Goal: Contribute content: Contribute content

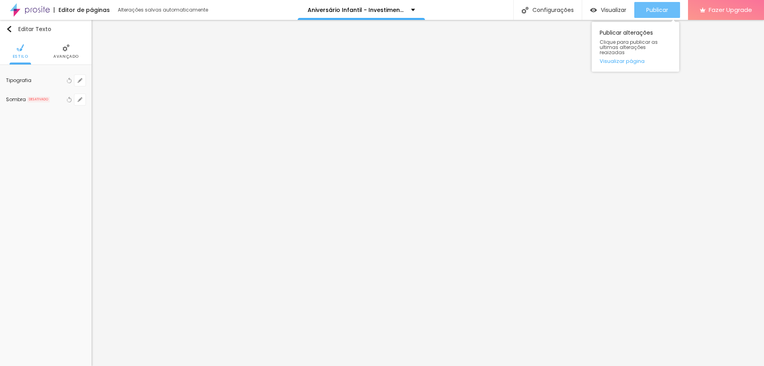
click at [663, 12] on span "Publicar" at bounding box center [657, 10] width 22 height 6
click at [650, 10] on span "Publicar" at bounding box center [657, 10] width 22 height 6
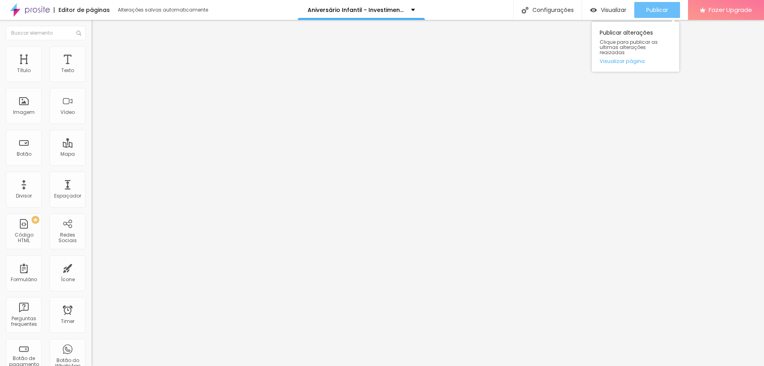
click at [644, 17] on button "Publicar" at bounding box center [657, 10] width 46 height 16
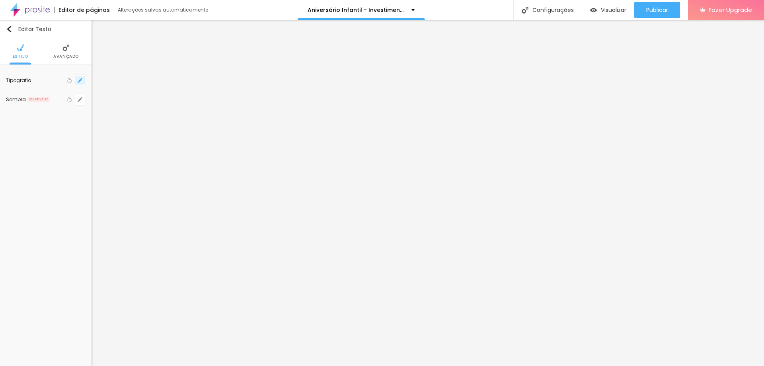
click at [83, 80] on button "button" at bounding box center [79, 80] width 11 height 11
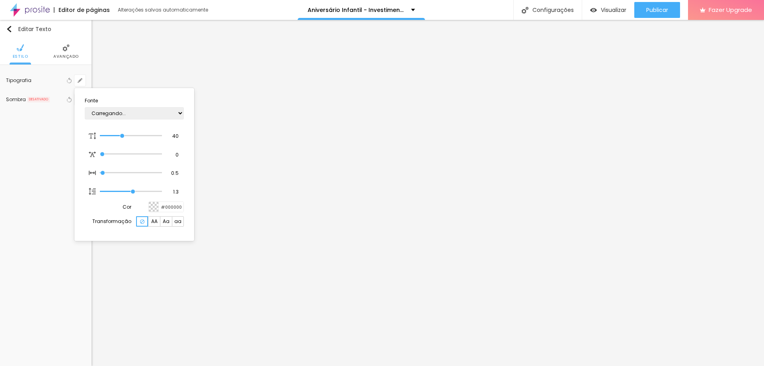
type input "1"
click at [483, 115] on div at bounding box center [382, 183] width 764 height 366
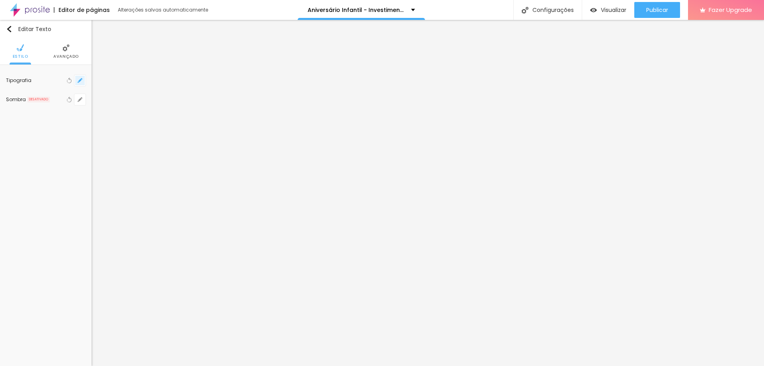
click at [77, 82] on button "button" at bounding box center [79, 80] width 11 height 11
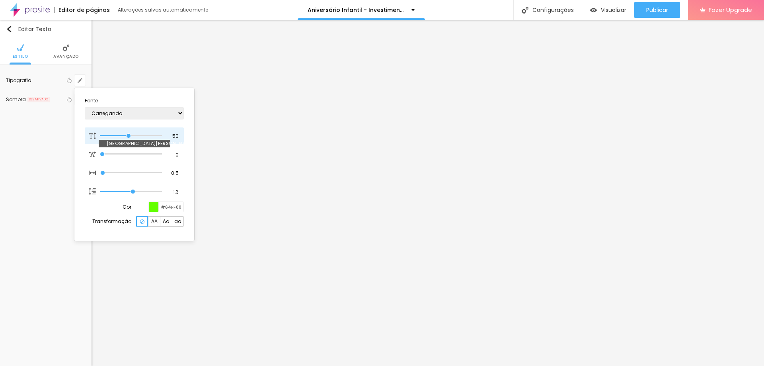
type input "1"
drag, startPoint x: 172, startPoint y: 136, endPoint x: 192, endPoint y: 134, distance: 19.5
click at [192, 134] on div "Fonte AbrilFatface-Regular Actor-Regular Alegreya AlegreyaBlack [PERSON_NAME] […" at bounding box center [134, 164] width 120 height 153
type input "8"
type input "4"
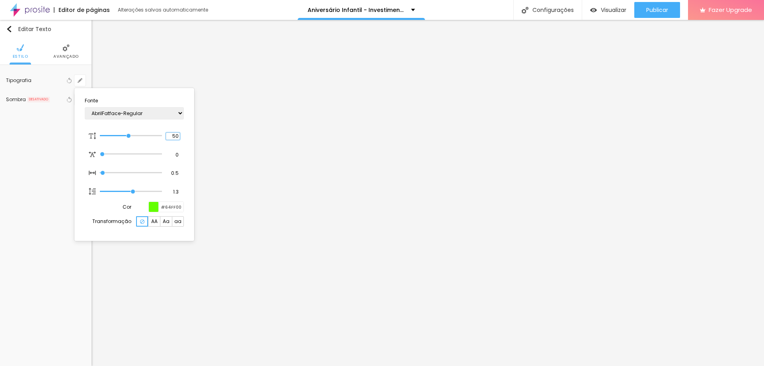
type input "1"
type input "40"
type input "1"
type input "40"
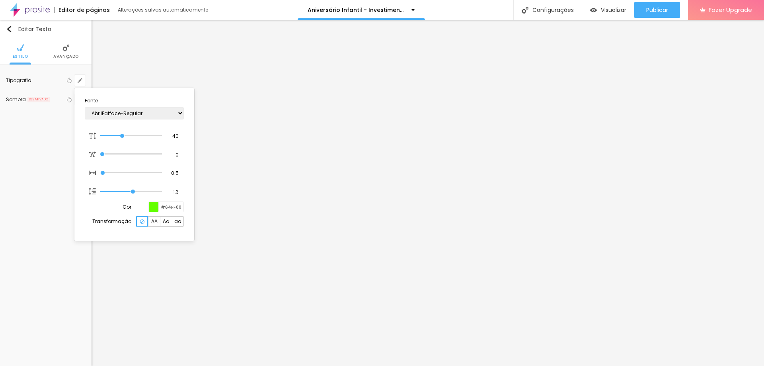
click at [207, 170] on div at bounding box center [382, 183] width 764 height 366
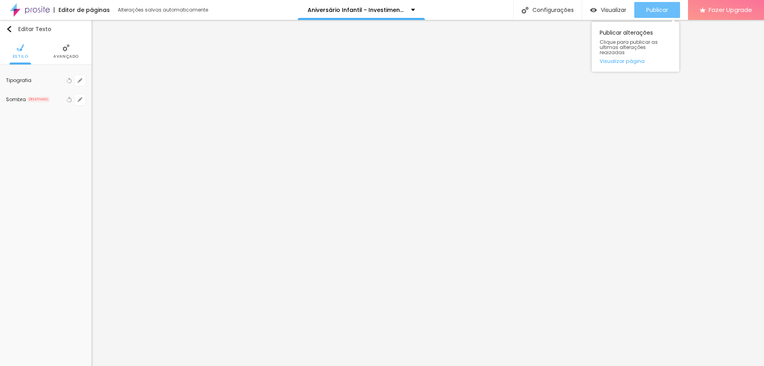
click at [647, 7] on span "Publicar" at bounding box center [657, 10] width 22 height 6
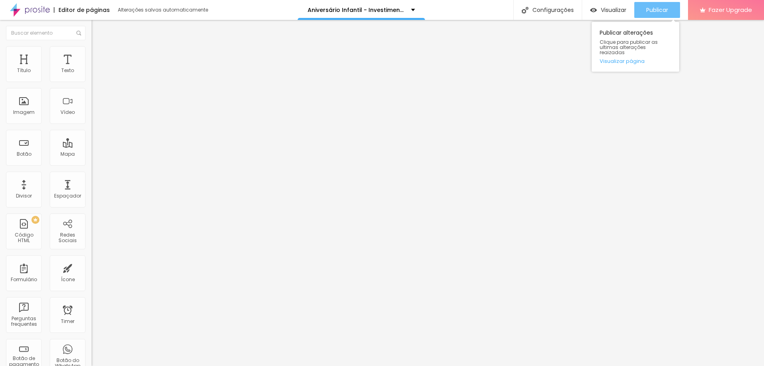
click at [647, 11] on span "Publicar" at bounding box center [657, 10] width 22 height 6
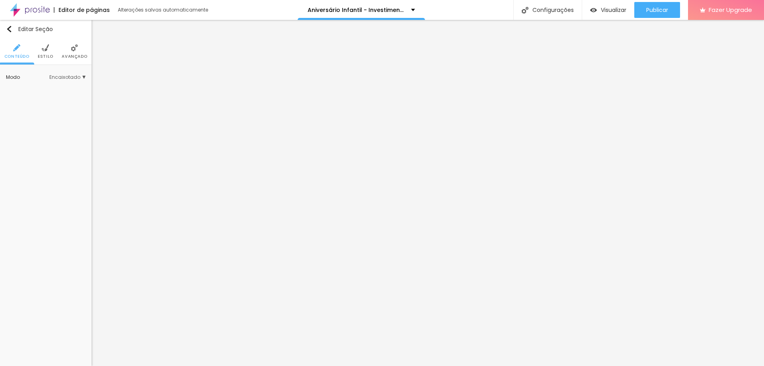
click at [53, 51] on ul "Conteúdo Estilo Avançado" at bounding box center [45, 51] width 91 height 27
click at [47, 51] on img at bounding box center [45, 47] width 7 height 7
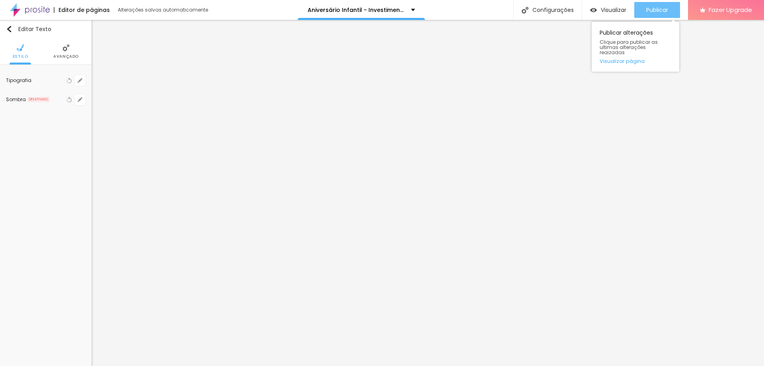
click at [652, 8] on span "Publicar" at bounding box center [657, 10] width 22 height 6
click at [77, 82] on button "button" at bounding box center [79, 80] width 11 height 11
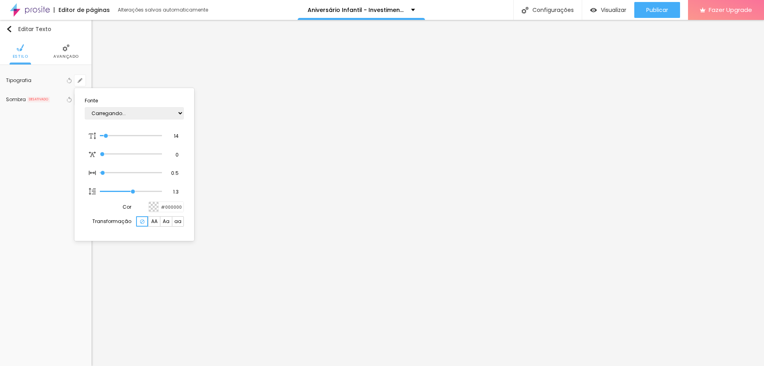
type input "1"
click at [140, 70] on div at bounding box center [382, 183] width 764 height 366
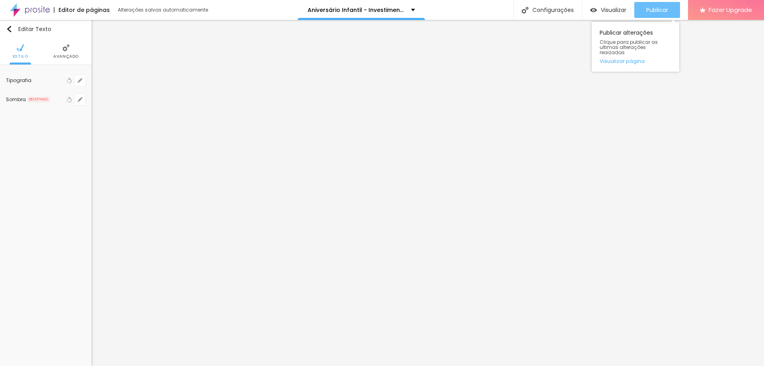
click at [659, 12] on span "Publicar" at bounding box center [657, 10] width 22 height 6
click at [660, 16] on div "Publicar" at bounding box center [657, 10] width 22 height 16
click at [84, 82] on button "button" at bounding box center [79, 80] width 11 height 11
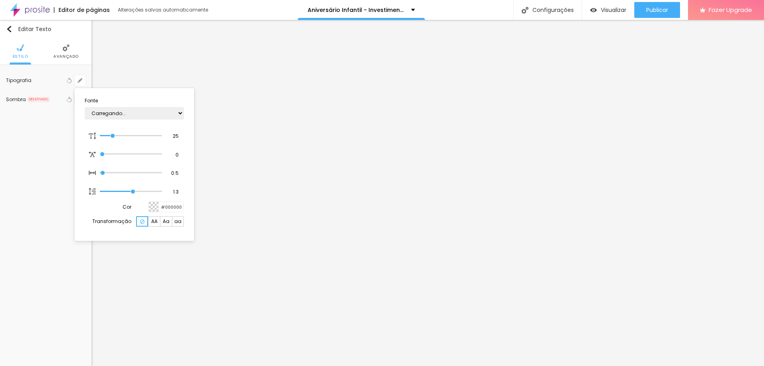
type input "1"
click at [179, 135] on input "25" at bounding box center [173, 135] width 14 height 7
type input "26"
type input "1"
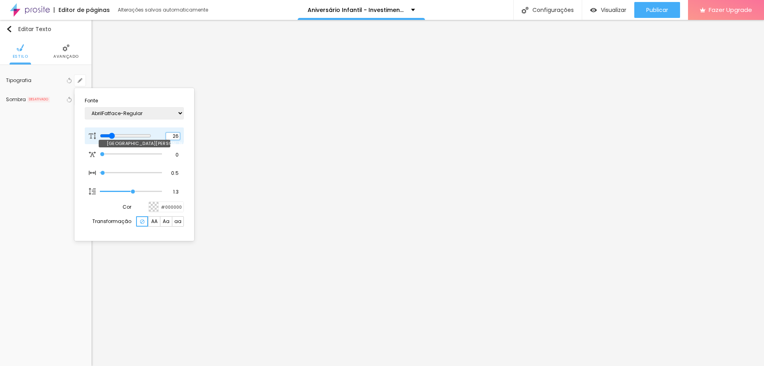
type input "27"
type input "1"
type input "28"
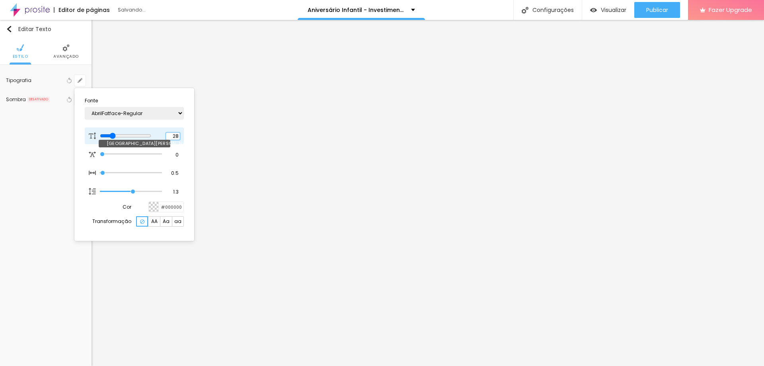
type input "1"
click at [650, 12] on div at bounding box center [382, 183] width 764 height 366
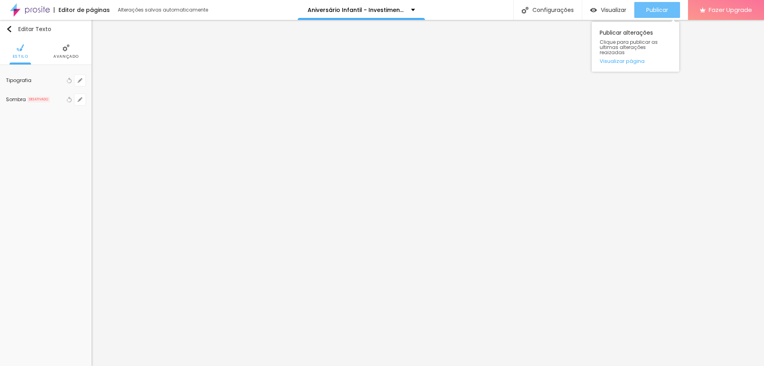
click at [650, 12] on span "Publicar" at bounding box center [657, 10] width 22 height 6
click at [80, 81] on icon "button" at bounding box center [79, 80] width 3 height 3
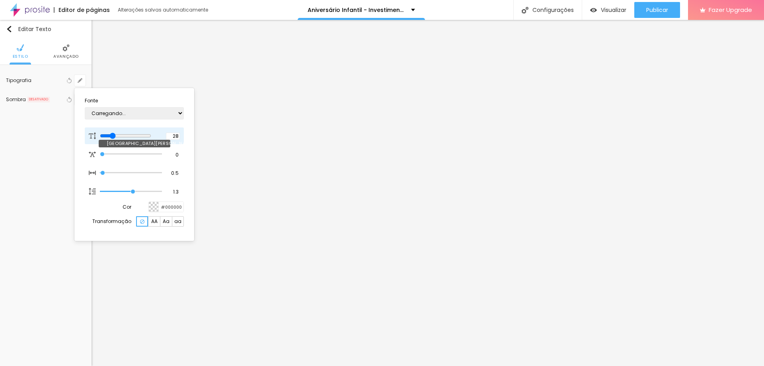
type input "1"
click at [173, 138] on input "28" at bounding box center [173, 135] width 14 height 7
type input "27"
type input "1"
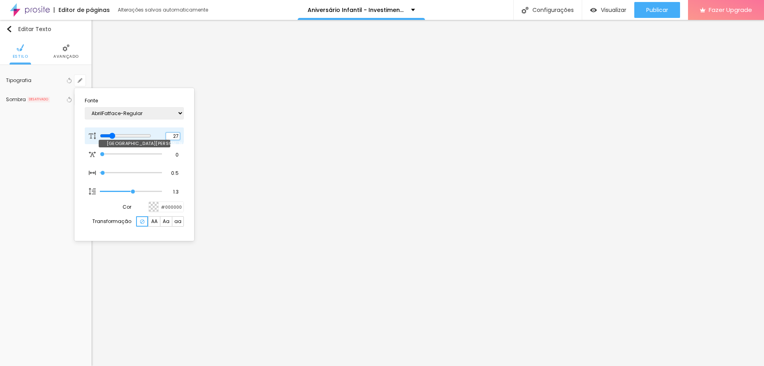
type input "26"
type input "1"
type input "25"
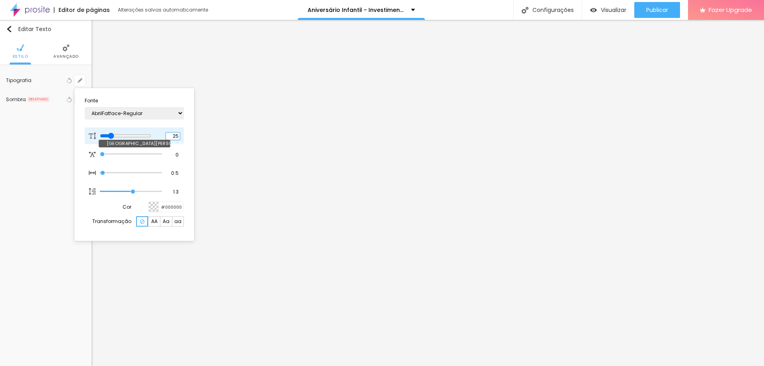
type input "1"
type input "24"
type input "1"
click at [666, 13] on div at bounding box center [382, 183] width 764 height 366
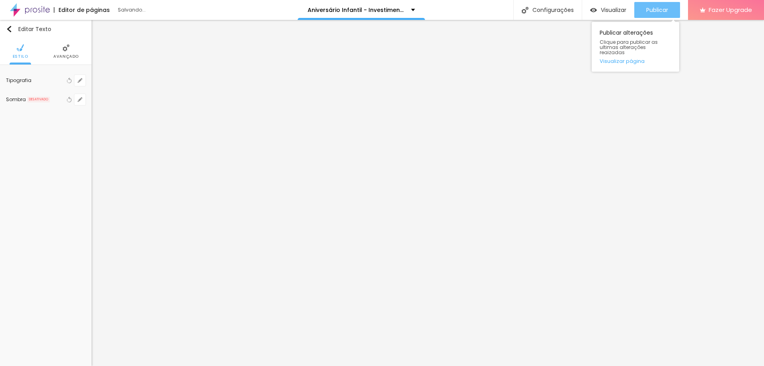
click at [665, 13] on span "Publicar" at bounding box center [657, 10] width 22 height 6
click at [84, 82] on button "button" at bounding box center [79, 80] width 11 height 11
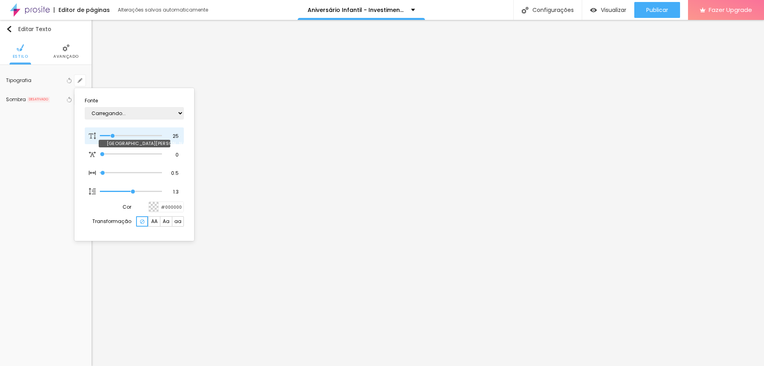
type input "1"
click at [170, 135] on input "25" at bounding box center [173, 135] width 14 height 7
type input "26"
type input "1"
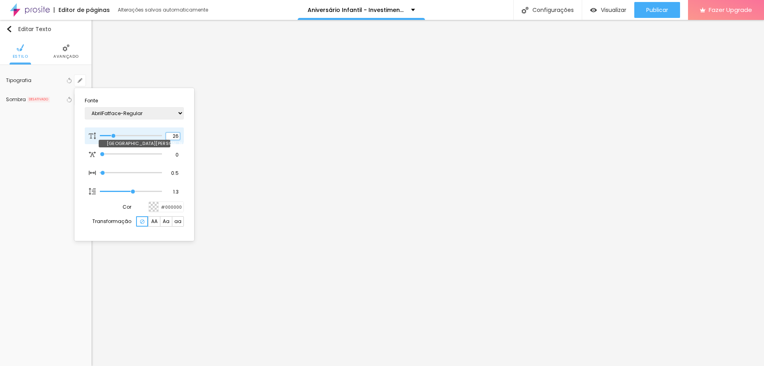
type input "27"
type input "1"
type input "28"
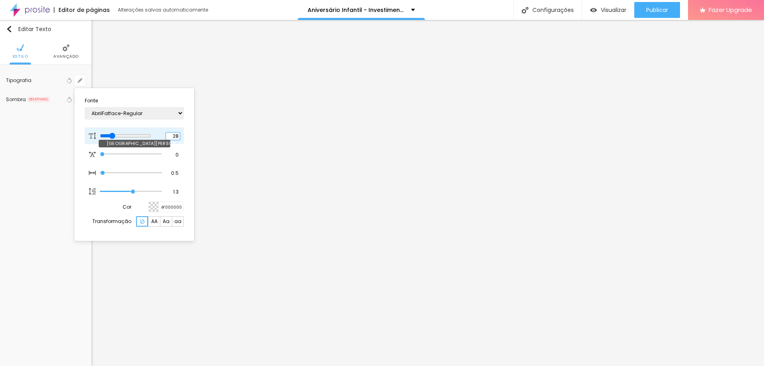
type input "1"
click at [654, 13] on div at bounding box center [382, 183] width 764 height 366
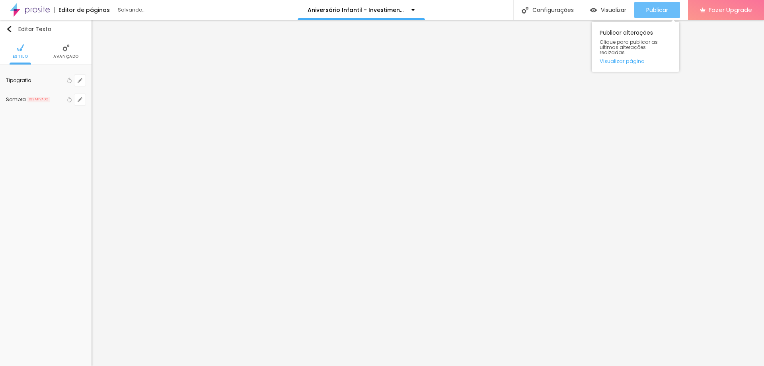
click at [654, 12] on span "Publicar" at bounding box center [657, 10] width 22 height 6
click at [660, 12] on span "Publicar" at bounding box center [657, 10] width 22 height 6
